Goal: Task Accomplishment & Management: Complete application form

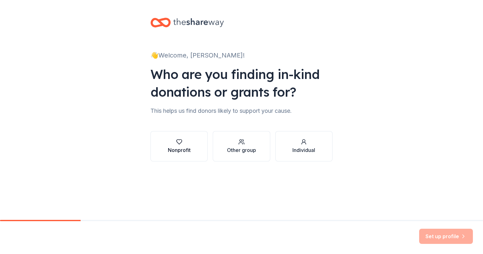
click at [174, 145] on div "Nonprofit" at bounding box center [179, 146] width 23 height 15
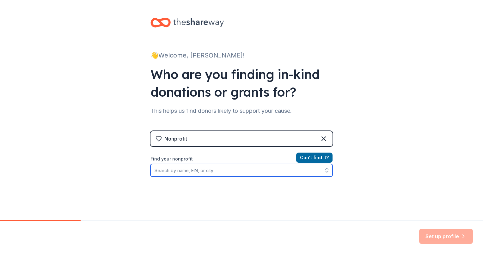
click at [267, 169] on input "Find your nonprofit" at bounding box center [242, 170] width 182 height 13
type input "222171793"
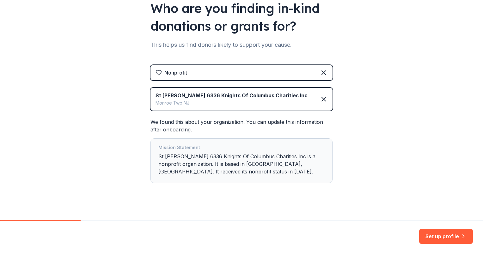
scroll to position [72, 0]
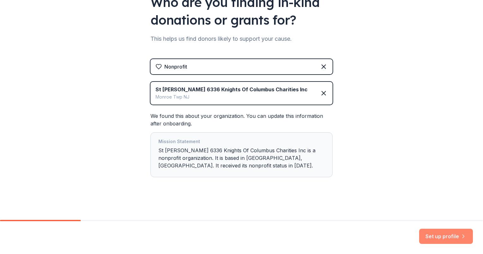
click at [450, 235] on button "Set up profile" at bounding box center [446, 236] width 54 height 15
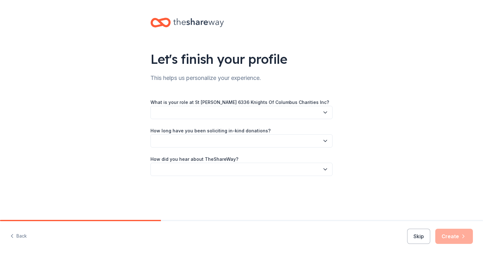
click at [325, 113] on icon "button" at bounding box center [325, 113] width 3 height 2
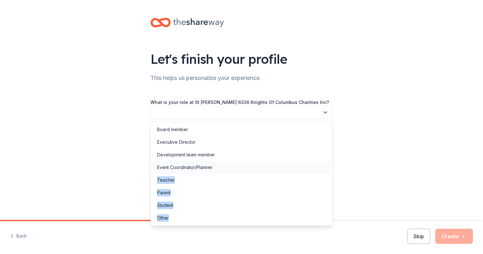
drag, startPoint x: 269, startPoint y: 217, endPoint x: 280, endPoint y: 163, distance: 54.9
click at [280, 163] on div "Board member Executive Director Development team member Event Coordinator/Plann…" at bounding box center [242, 174] width 182 height 104
drag, startPoint x: 280, startPoint y: 163, endPoint x: 256, endPoint y: 151, distance: 27.2
click at [256, 151] on div "Development team member" at bounding box center [241, 155] width 179 height 13
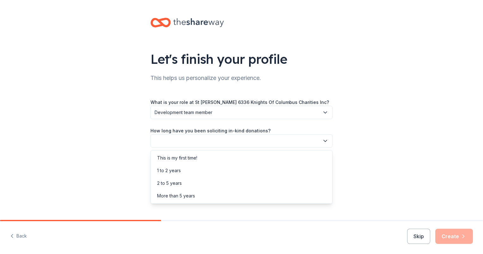
click at [250, 140] on button "button" at bounding box center [242, 140] width 182 height 13
click at [240, 161] on div "This is my first time!" at bounding box center [241, 158] width 179 height 13
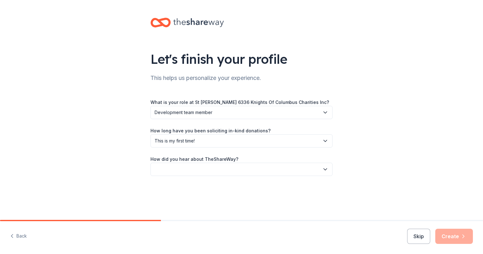
click at [236, 170] on button "button" at bounding box center [242, 169] width 182 height 13
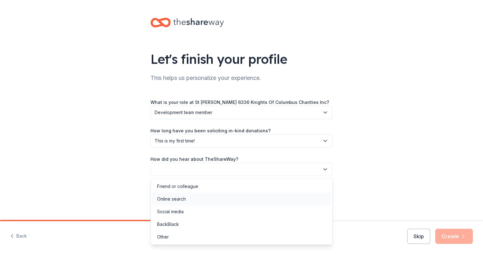
click at [228, 200] on div "Online search" at bounding box center [241, 199] width 179 height 13
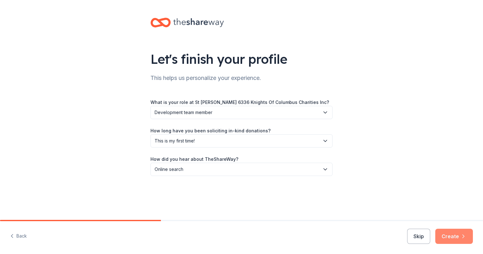
click at [451, 236] on button "Create" at bounding box center [455, 236] width 38 height 15
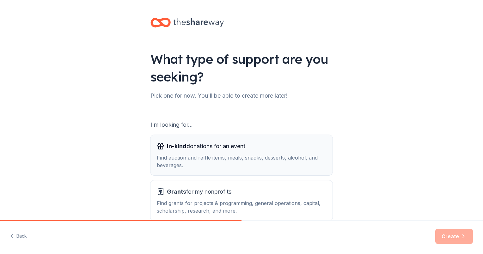
click at [261, 155] on div "Find auction and raffle items, meals, snacks, desserts, alcohol, and beverages." at bounding box center [242, 161] width 170 height 15
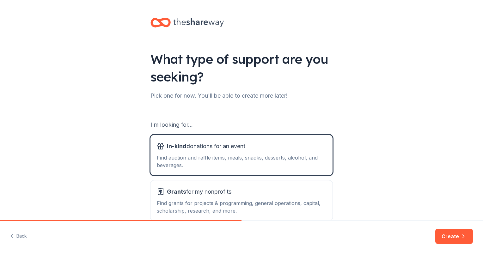
scroll to position [35, 0]
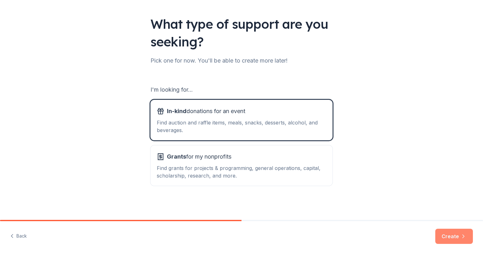
click at [456, 233] on button "Create" at bounding box center [455, 236] width 38 height 15
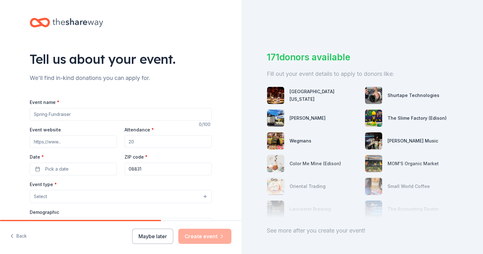
click at [124, 115] on input "Event name *" at bounding box center [121, 114] width 182 height 13
type input "Tricky Tray"
paste input "https://stjameskofc6336.com/"
type input "https://stjameskofc6336.com/"
drag, startPoint x: 145, startPoint y: 145, endPoint x: 99, endPoint y: 145, distance: 46.5
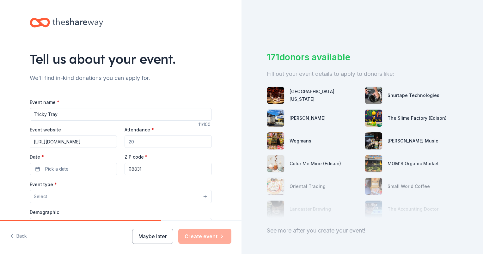
click at [99, 145] on div "Event website https://stjameskofc6336.com/ Attendance * Date * Pick a date ZIP …" at bounding box center [121, 151] width 182 height 50
type input "200"
click at [73, 167] on button "Pick a date" at bounding box center [73, 169] width 87 height 13
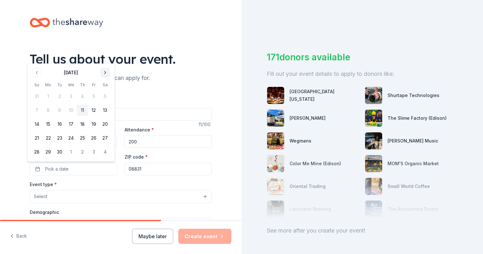
click at [105, 73] on button "Go to next month" at bounding box center [105, 72] width 9 height 9
click at [94, 125] on button "17" at bounding box center [93, 124] width 11 height 11
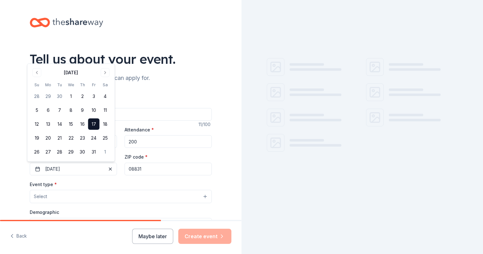
click at [104, 197] on button "Select" at bounding box center [121, 196] width 182 height 13
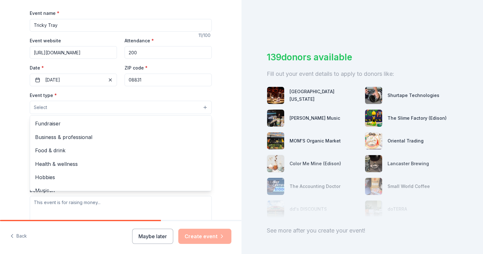
scroll to position [117, 0]
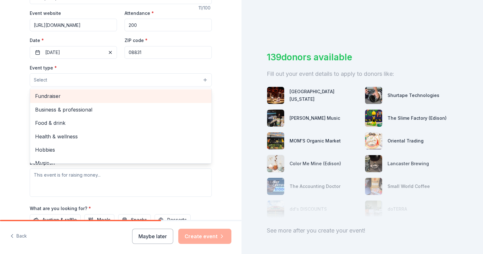
click at [112, 96] on span "Fundraiser" at bounding box center [120, 96] width 171 height 8
click at [112, 96] on span "Business & professional" at bounding box center [120, 97] width 171 height 8
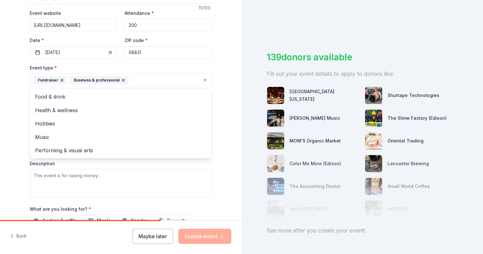
click at [121, 82] on icon "button" at bounding box center [123, 80] width 5 height 5
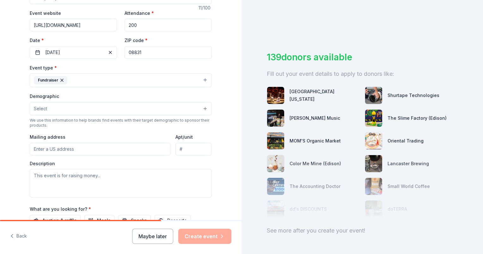
click at [109, 149] on input "Mailing address" at bounding box center [100, 149] width 141 height 13
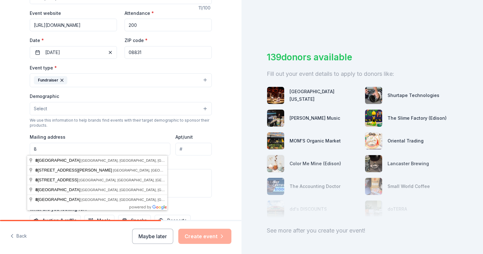
type input "83 Brookview circle"
click at [82, 152] on input "83 Brookview circle" at bounding box center [100, 149] width 141 height 13
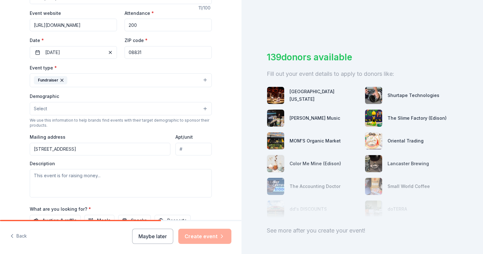
click at [1, 161] on div "Tell us about your event. We'll find in-kind donations you can apply for. Event…" at bounding box center [121, 94] width 242 height 422
click at [60, 181] on textarea at bounding box center [121, 183] width 182 height 28
type textarea "Raising money"
drag, startPoint x: 149, startPoint y: 29, endPoint x: 109, endPoint y: 39, distance: 41.0
click at [109, 39] on div "Event website https://stjameskofc6336.com/ Attendance * 200 Date * 10/17/2025 Z…" at bounding box center [121, 34] width 182 height 50
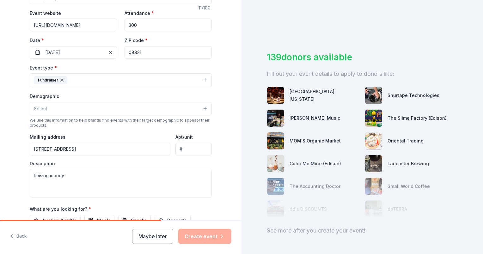
type input "300"
click at [192, 110] on button "Select" at bounding box center [121, 108] width 182 height 13
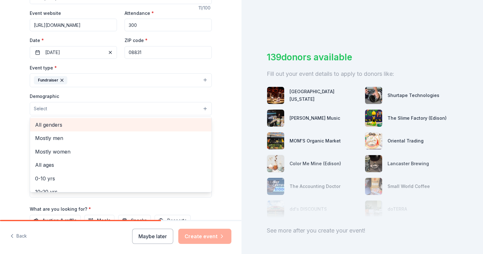
click at [158, 130] on div "All genders" at bounding box center [121, 124] width 182 height 13
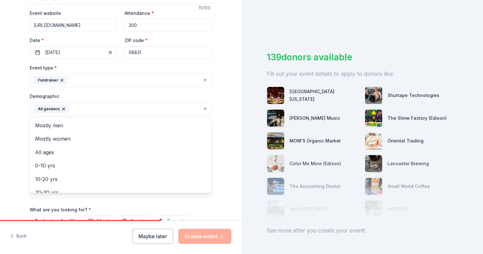
click at [227, 113] on div "Tell us about your event. We'll find in-kind donations you can apply for. Event…" at bounding box center [121, 94] width 242 height 422
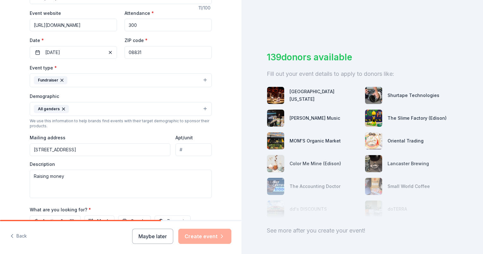
click at [111, 153] on input "83 Brookview circle" at bounding box center [100, 150] width 141 height 13
click at [0, 172] on html "Tell us about your event. We'll find in-kind donations you can apply for. Event…" at bounding box center [241, 127] width 483 height 254
click at [72, 154] on input "83 Brookview" at bounding box center [100, 150] width 141 height 13
type input "83 Brookview Circle, Jamesburg, NJ, 08831"
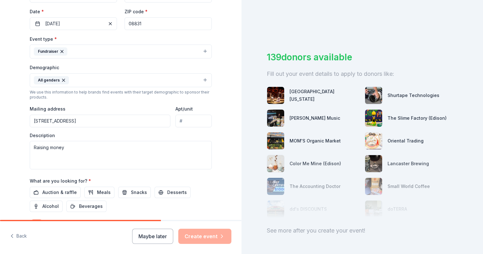
scroll to position [148, 0]
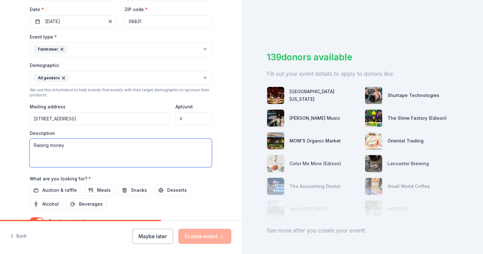
click at [140, 150] on textarea "Raising money" at bounding box center [121, 153] width 182 height 28
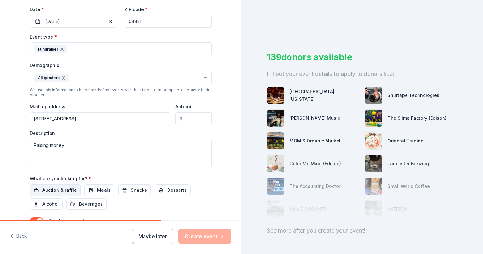
click at [46, 189] on span "Auction & raffle" at bounding box center [59, 191] width 34 height 8
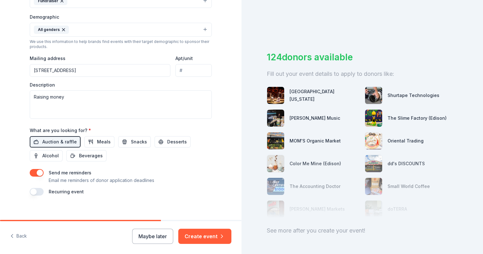
scroll to position [202, 0]
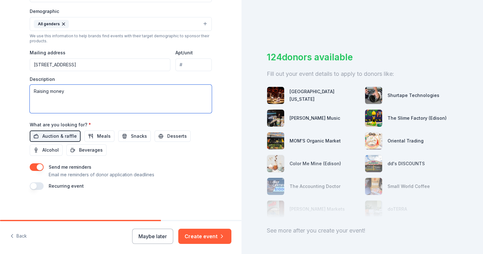
click at [176, 104] on textarea "Raising money" at bounding box center [121, 99] width 182 height 28
type textarea "Raising money to support local community"
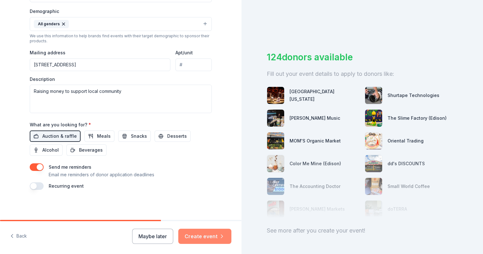
click at [199, 237] on button "Create event" at bounding box center [204, 236] width 53 height 15
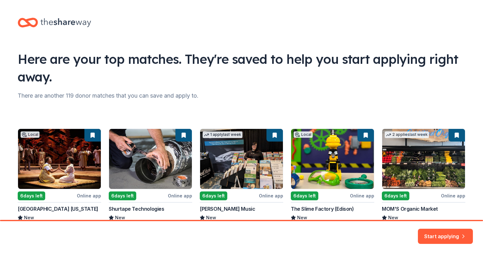
drag, startPoint x: 478, startPoint y: 32, endPoint x: 478, endPoint y: 56, distance: 24.0
click at [478, 56] on div "Here are your top matches. They're saved to help you start applying right away.…" at bounding box center [241, 133] width 483 height 266
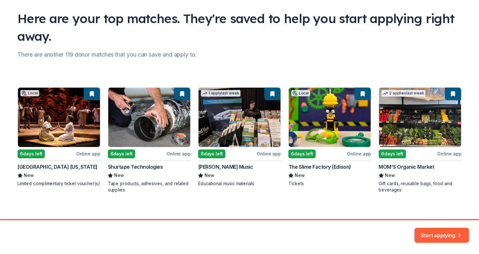
scroll to position [46, 0]
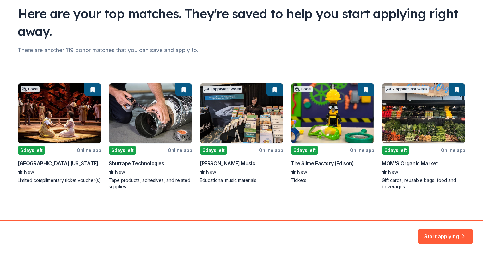
click at [59, 105] on div "Local 6 days left Online app State Theatre New Jersey New Limited complimentary…" at bounding box center [242, 136] width 448 height 107
click at [449, 234] on button "Start applying" at bounding box center [445, 233] width 55 height 15
click at [442, 238] on div "Start applying" at bounding box center [445, 236] width 55 height 15
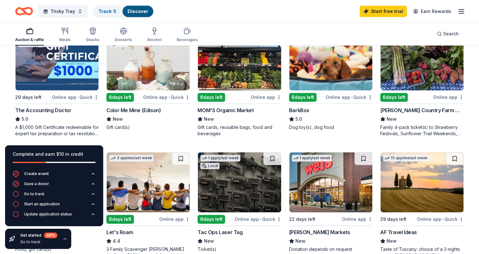
scroll to position [209, 0]
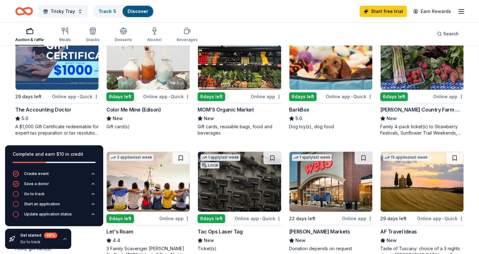
click at [428, 108] on div "Von Thun's Country Farm Market" at bounding box center [421, 110] width 83 height 8
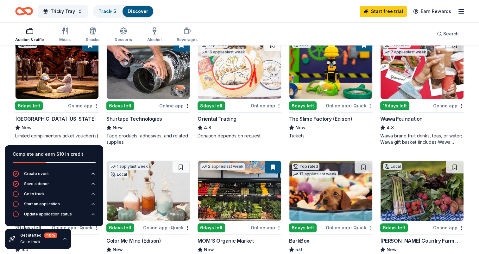
scroll to position [75, 0]
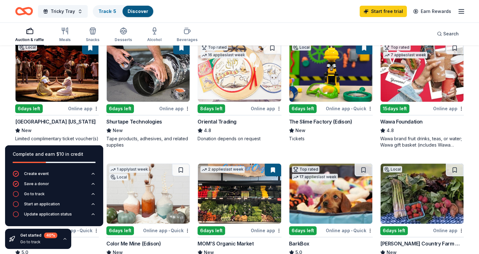
click at [324, 86] on img at bounding box center [330, 72] width 83 height 60
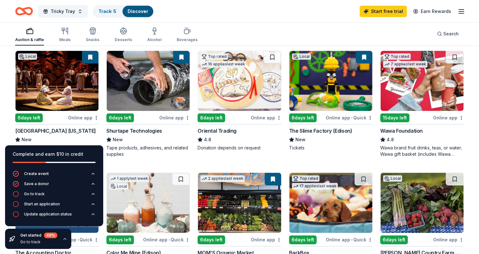
scroll to position [61, 0]
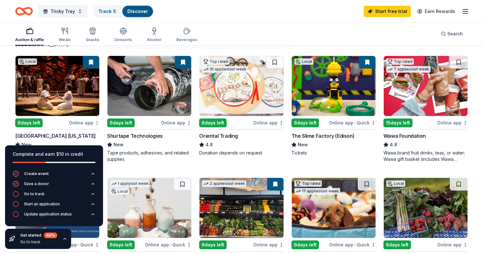
click at [94, 123] on html "Tricky Tray Track · 5 Discover Start free trial Earn Rewards Auction & raffle M…" at bounding box center [241, 66] width 483 height 254
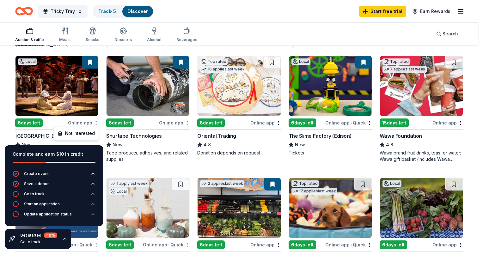
click at [64, 96] on html "Tricky Tray Track · 5 Discover Start free trial Earn Rewards Auction & raffle M…" at bounding box center [241, 66] width 483 height 254
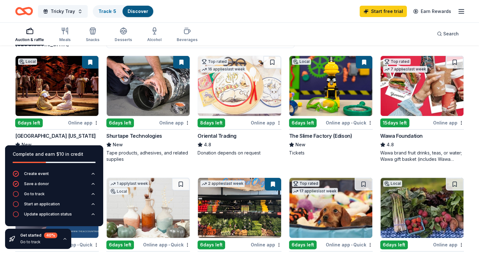
click at [36, 135] on div "State Theatre New Jersey" at bounding box center [55, 136] width 81 height 8
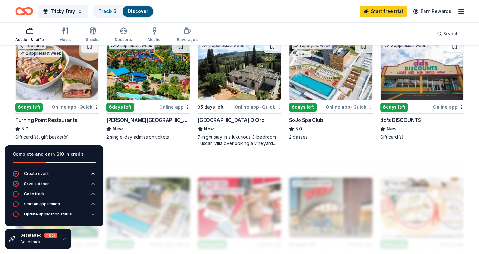
scroll to position [447, 0]
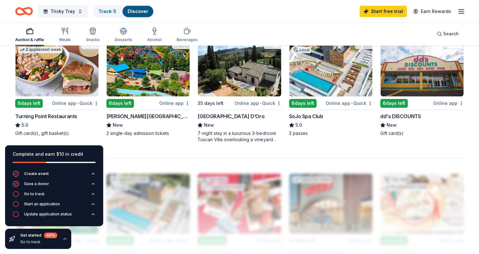
click at [312, 113] on div "SoJo Spa Club" at bounding box center [306, 117] width 34 height 8
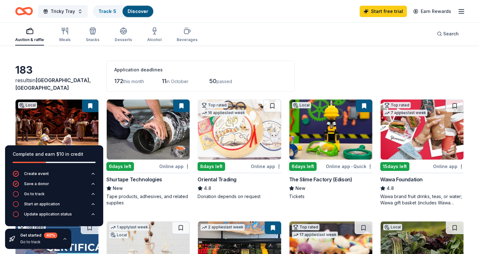
scroll to position [0, 0]
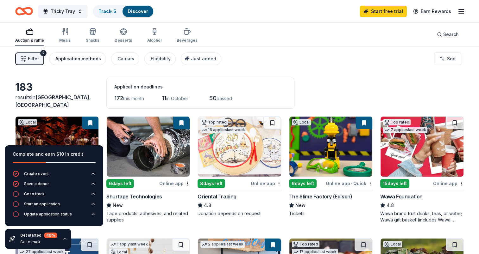
click at [74, 62] on div "Application methods" at bounding box center [78, 59] width 46 height 8
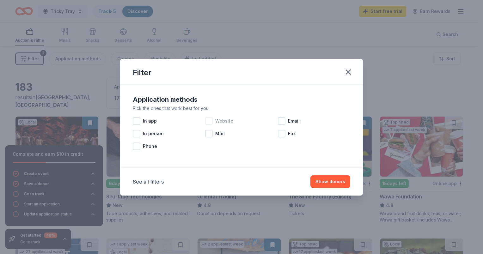
click at [209, 121] on div at bounding box center [209, 121] width 8 height 8
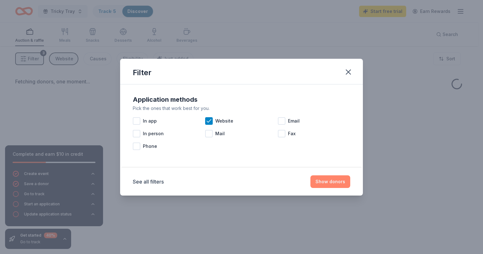
click at [340, 183] on button "Show donors" at bounding box center [331, 182] width 40 height 13
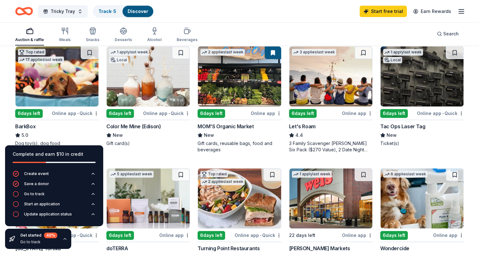
scroll to position [193, 0]
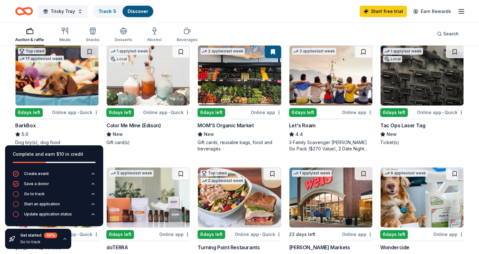
click at [48, 78] on img at bounding box center [56, 76] width 83 height 60
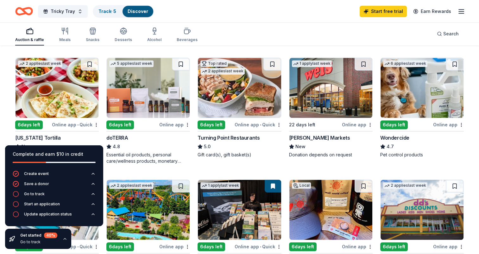
scroll to position [300, 0]
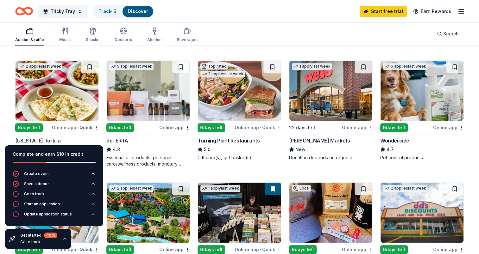
click at [256, 107] on img at bounding box center [239, 91] width 83 height 60
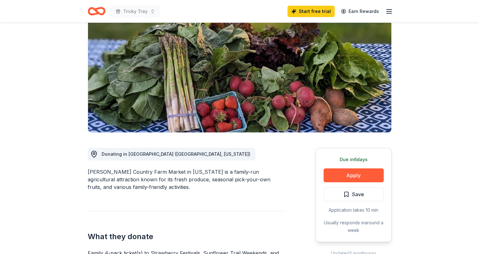
scroll to position [62, 0]
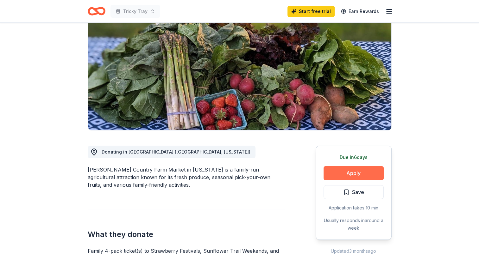
click at [353, 170] on button "Apply" at bounding box center [353, 173] width 60 height 14
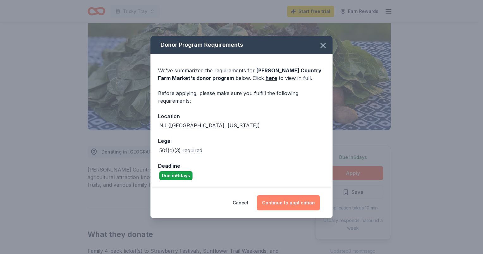
click at [285, 204] on button "Continue to application" at bounding box center [288, 202] width 63 height 15
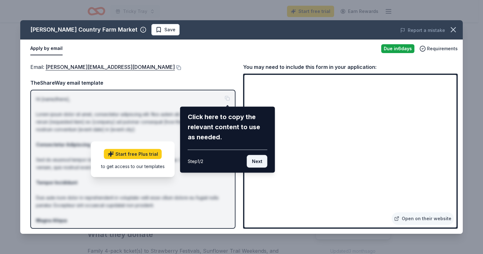
click at [259, 161] on button "Next" at bounding box center [257, 161] width 21 height 13
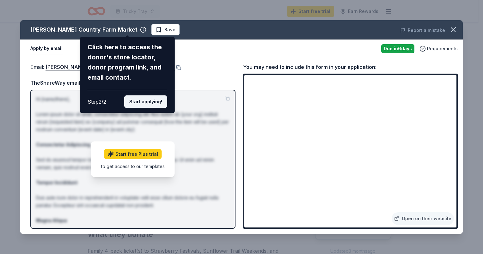
click at [139, 102] on button "Start applying!" at bounding box center [145, 102] width 43 height 13
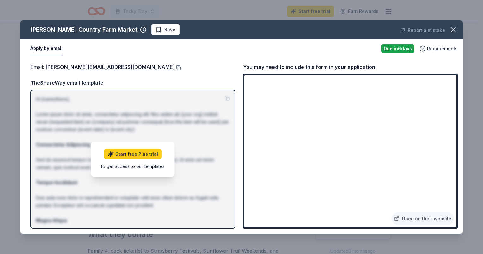
click at [49, 49] on button "Apply by email" at bounding box center [46, 48] width 32 height 13
click at [454, 30] on icon "button" at bounding box center [453, 30] width 4 height 4
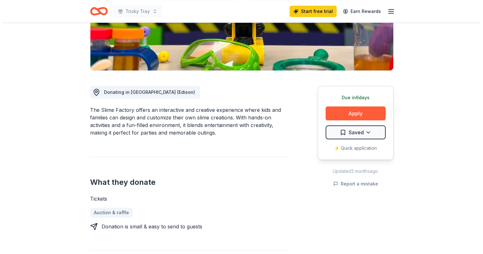
scroll to position [124, 0]
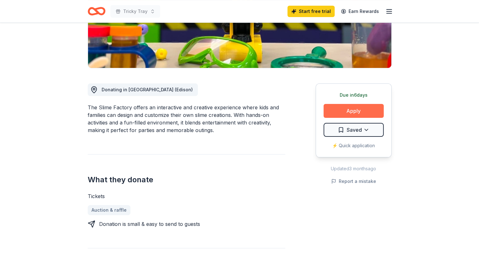
click at [337, 112] on button "Apply" at bounding box center [353, 111] width 60 height 14
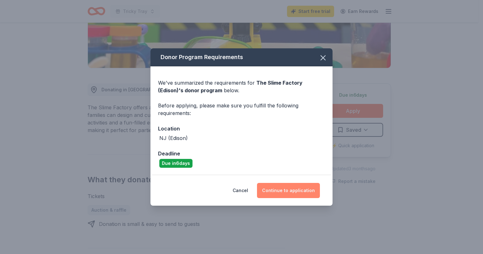
click at [286, 190] on button "Continue to application" at bounding box center [288, 190] width 63 height 15
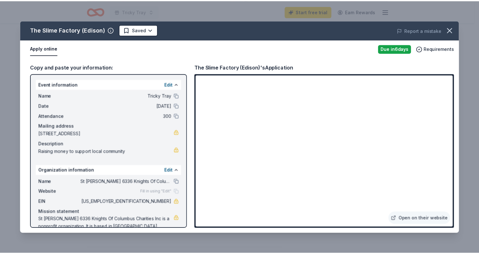
scroll to position [18, 0]
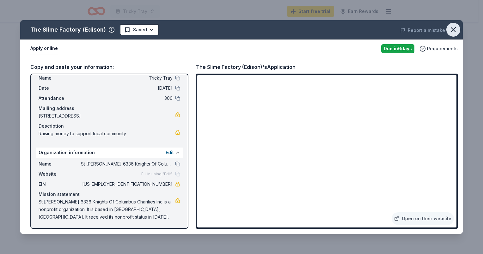
click at [455, 32] on icon "button" at bounding box center [453, 29] width 9 height 9
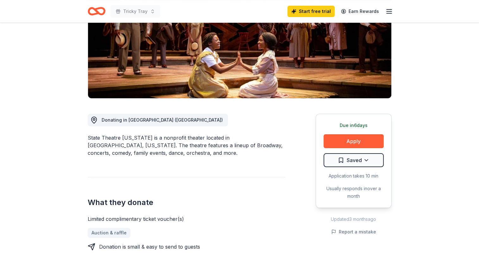
scroll to position [105, 0]
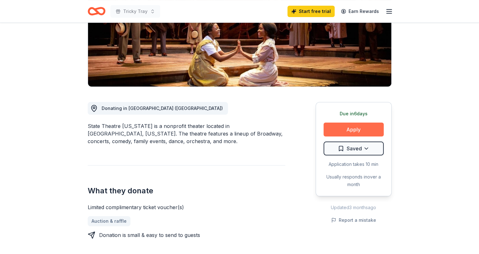
click at [338, 129] on button "Apply" at bounding box center [353, 130] width 60 height 14
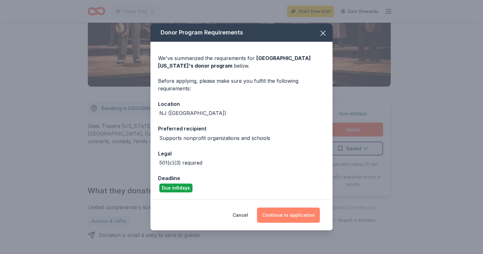
click at [292, 218] on button "Continue to application" at bounding box center [288, 215] width 63 height 15
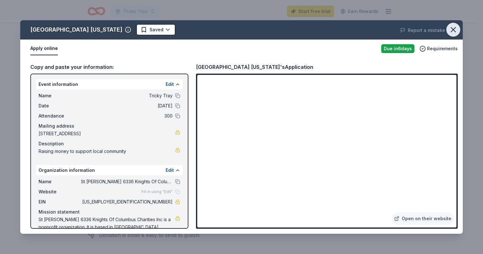
click at [455, 30] on icon "button" at bounding box center [453, 29] width 9 height 9
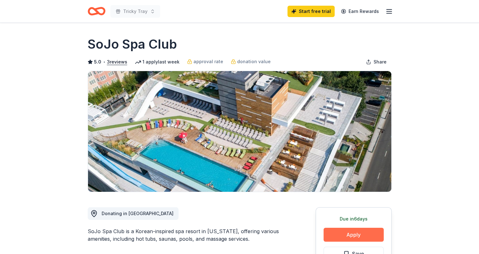
click at [362, 232] on button "Apply" at bounding box center [353, 235] width 60 height 14
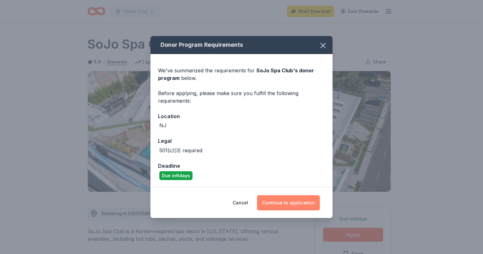
click at [281, 204] on button "Continue to application" at bounding box center [288, 202] width 63 height 15
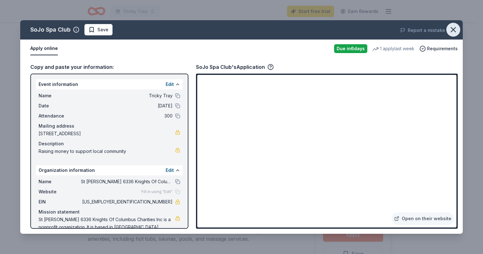
click at [452, 30] on icon "button" at bounding box center [453, 29] width 9 height 9
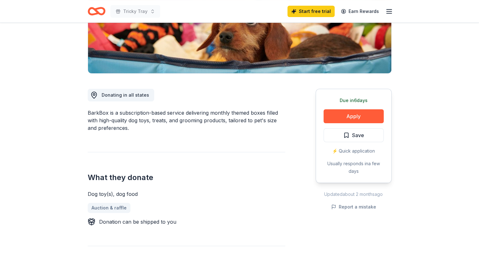
scroll to position [120, 0]
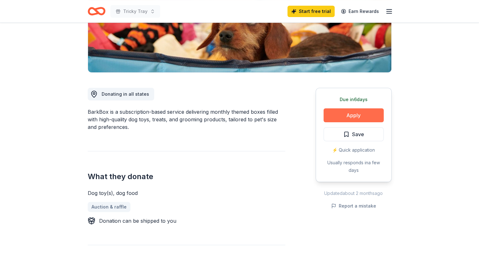
click at [353, 115] on button "Apply" at bounding box center [353, 115] width 60 height 14
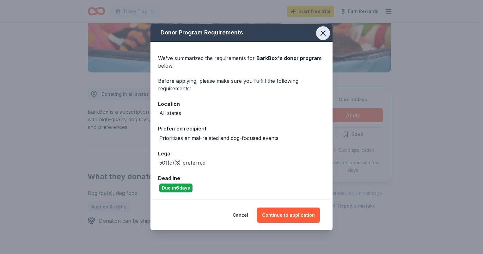
click at [325, 35] on icon "button" at bounding box center [323, 33] width 4 height 4
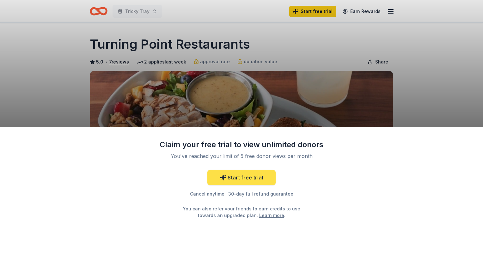
click at [264, 177] on link "Start free trial" at bounding box center [241, 177] width 68 height 15
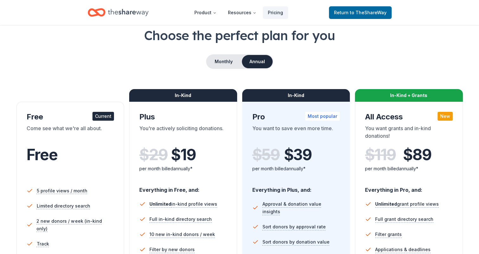
scroll to position [27, 0]
